Goal: Information Seeking & Learning: Find specific fact

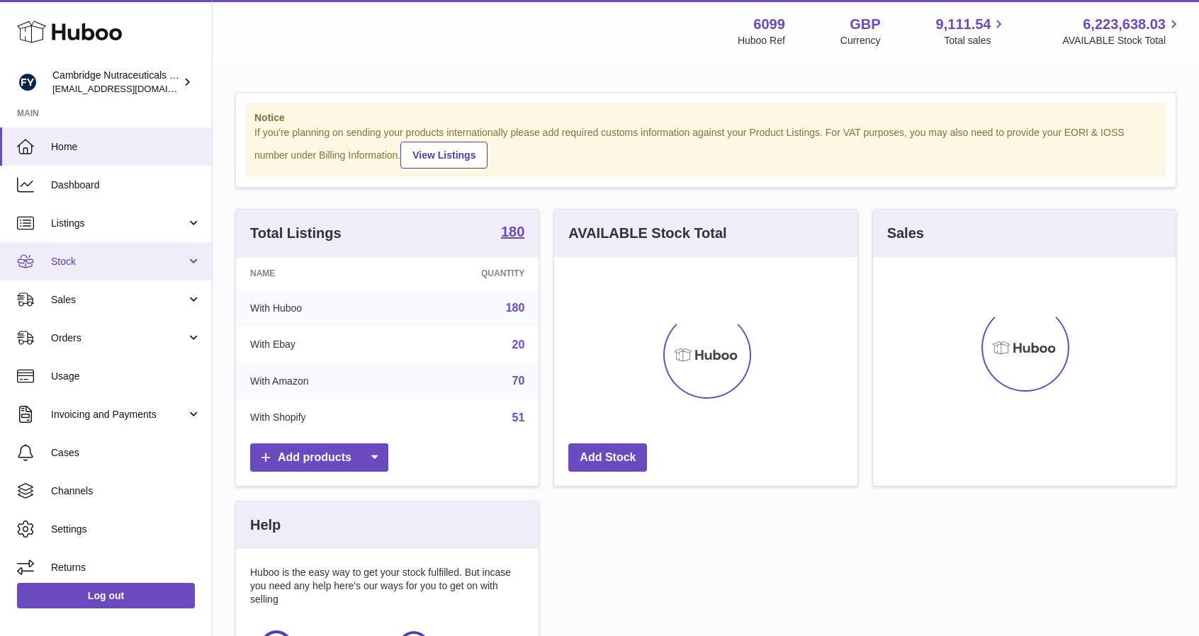
click at [101, 264] on span "Stock" at bounding box center [118, 261] width 135 height 13
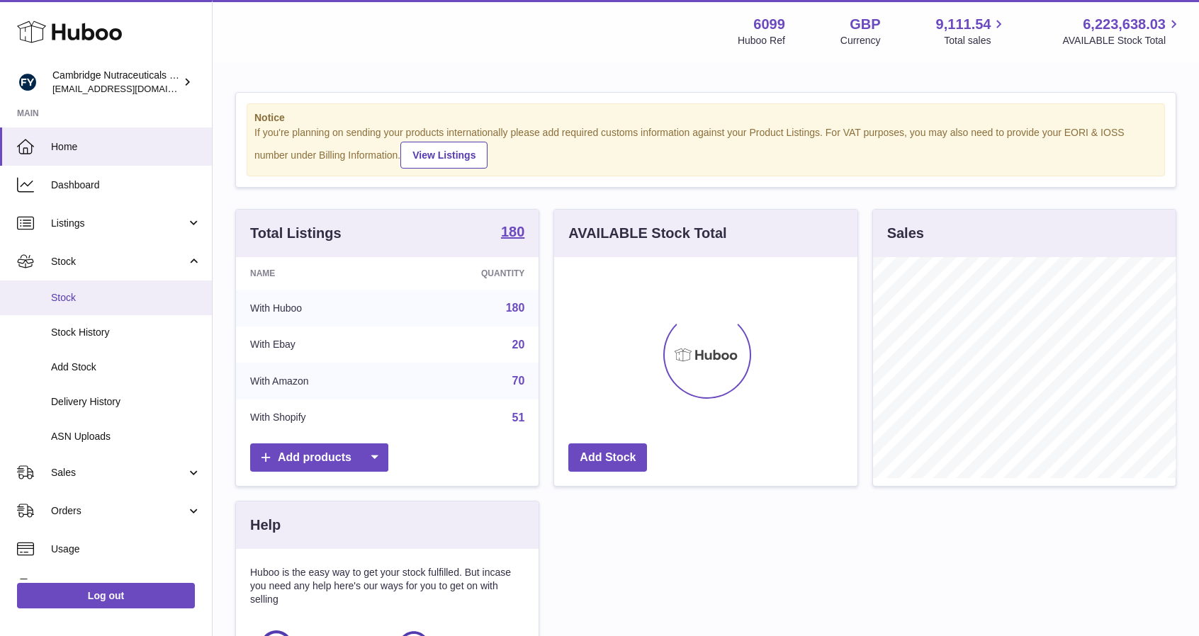
scroll to position [221, 303]
click at [77, 299] on span "Stock" at bounding box center [126, 297] width 150 height 13
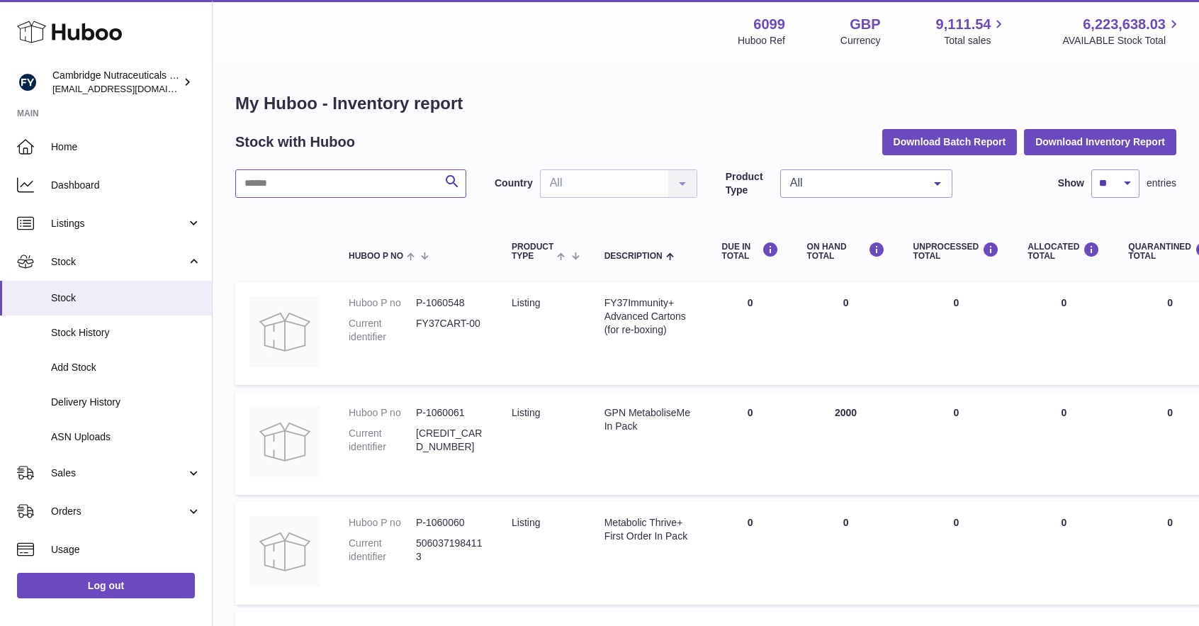
click at [310, 177] on input "text" at bounding box center [350, 183] width 231 height 28
type input "**********"
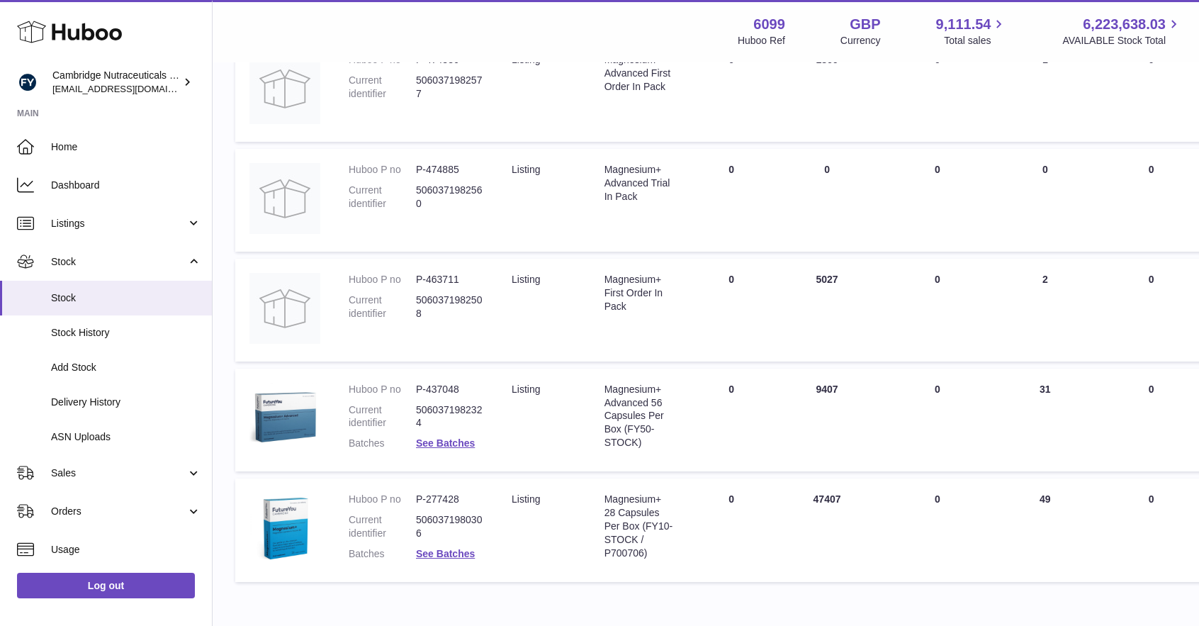
scroll to position [428, 0]
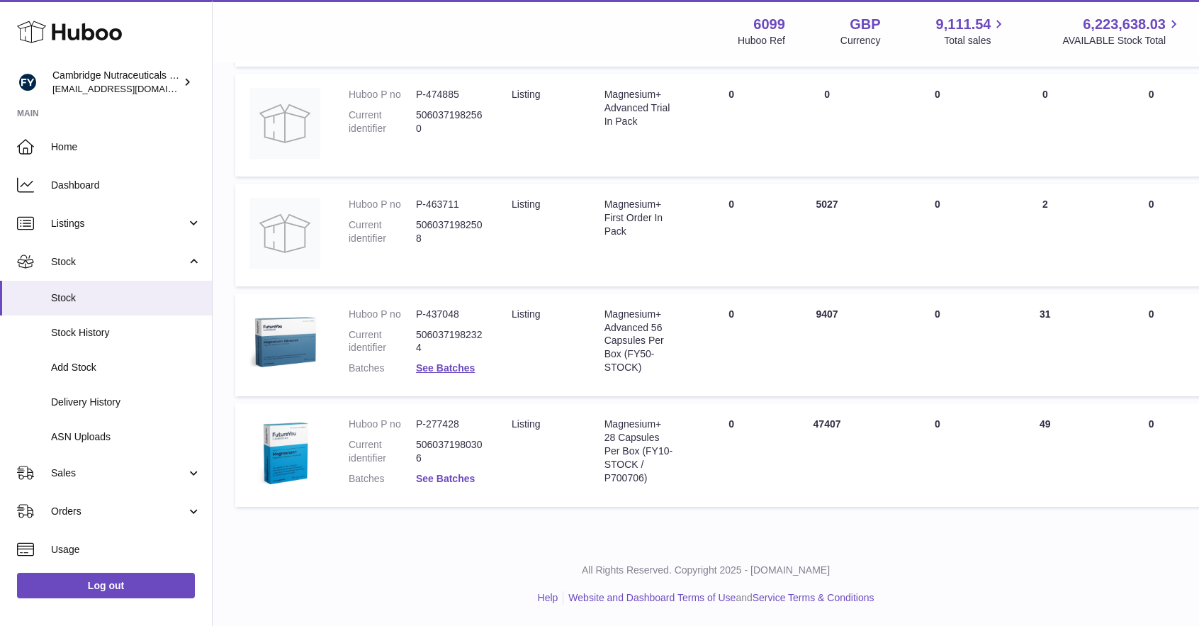
click at [458, 482] on link "See Batches" at bounding box center [445, 478] width 59 height 11
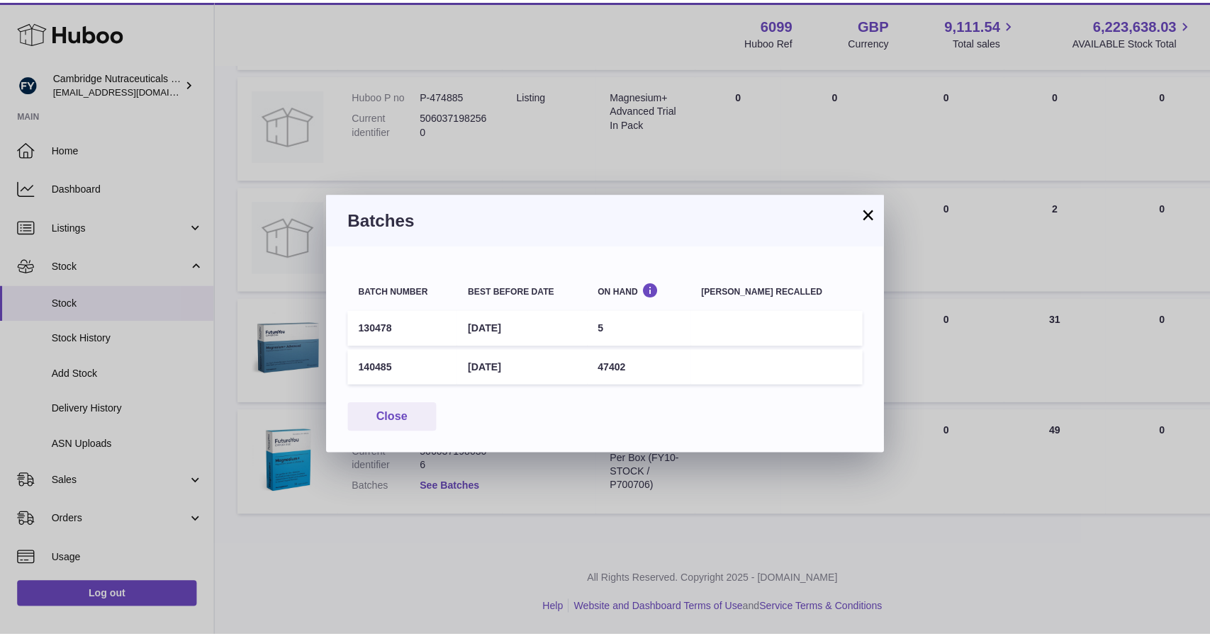
scroll to position [417, 0]
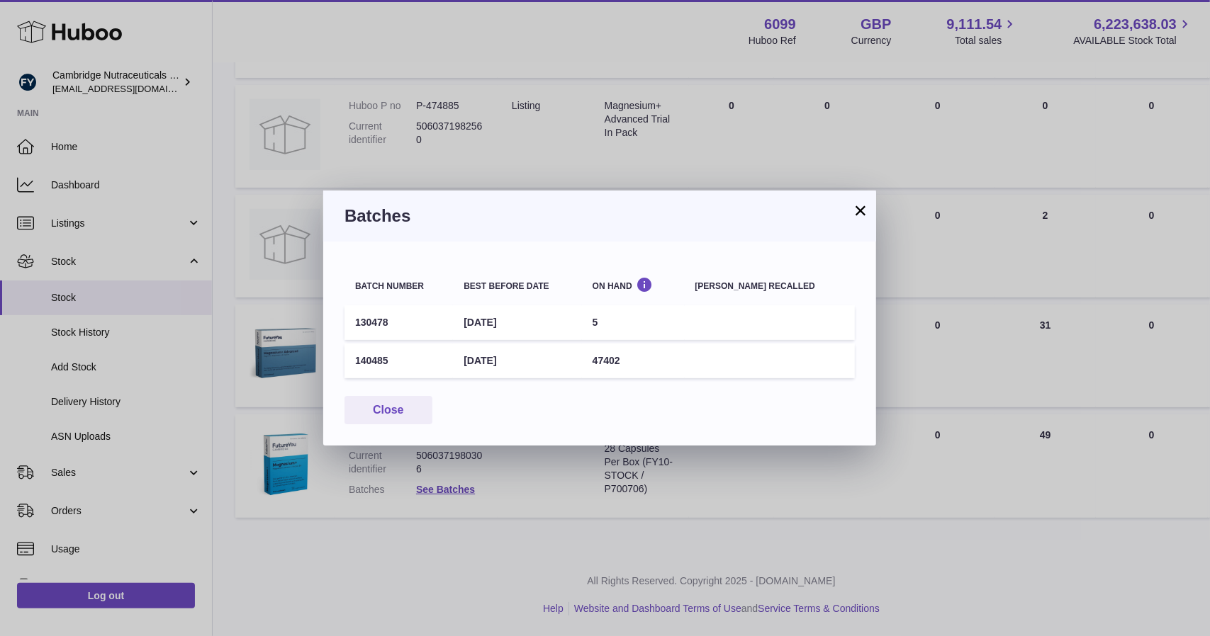
drag, startPoint x: 546, startPoint y: 361, endPoint x: 471, endPoint y: 361, distance: 75.1
click at [471, 361] on td "30th Apr 2028" at bounding box center [517, 361] width 128 height 35
drag, startPoint x: 365, startPoint y: 353, endPoint x: 349, endPoint y: 358, distance: 17.0
click at [349, 358] on td "140485" at bounding box center [398, 361] width 108 height 35
copy td "140485"
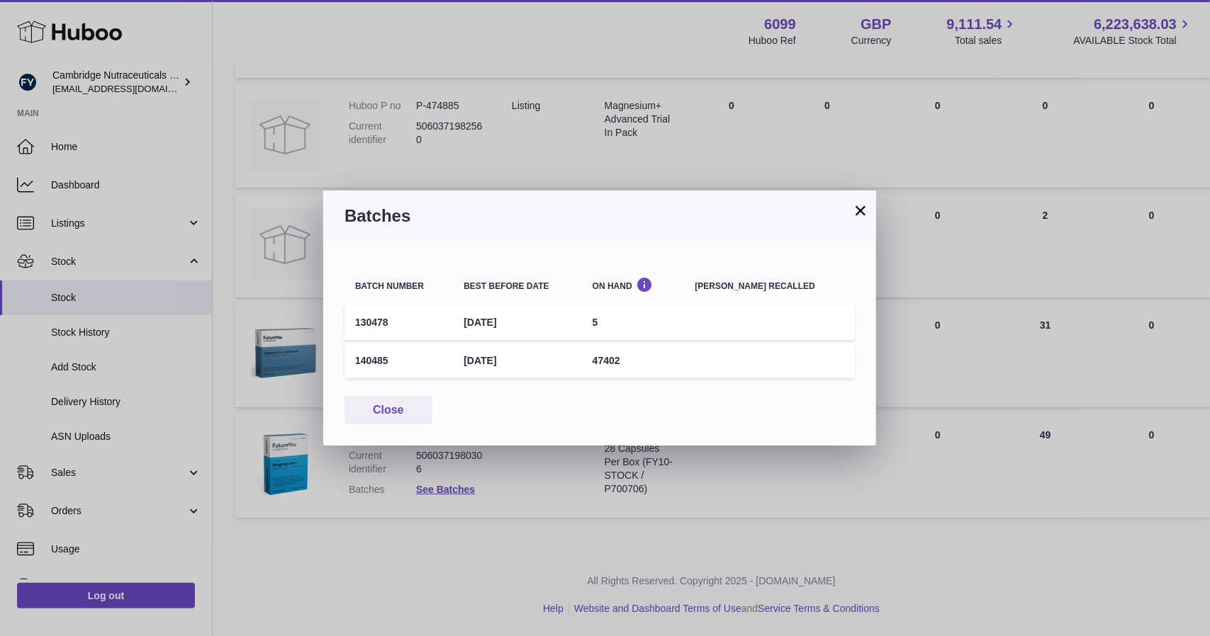
drag, startPoint x: 506, startPoint y: 364, endPoint x: 485, endPoint y: 352, distance: 24.2
click at [472, 365] on td "30th Apr 2028" at bounding box center [517, 361] width 128 height 35
copy td "30th Apr 2028"
